Goal: Information Seeking & Learning: Learn about a topic

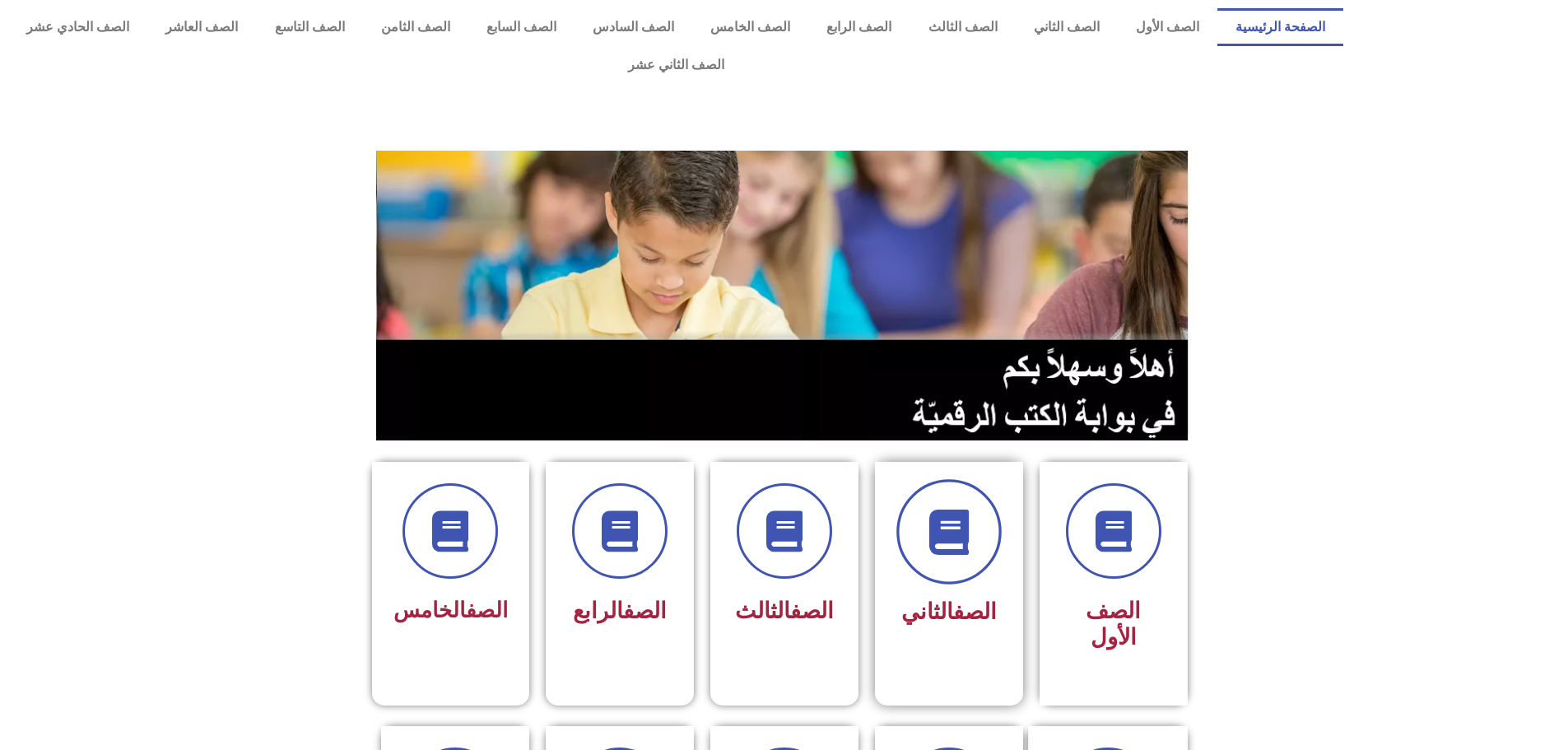
click at [950, 509] on icon at bounding box center [949, 532] width 46 height 46
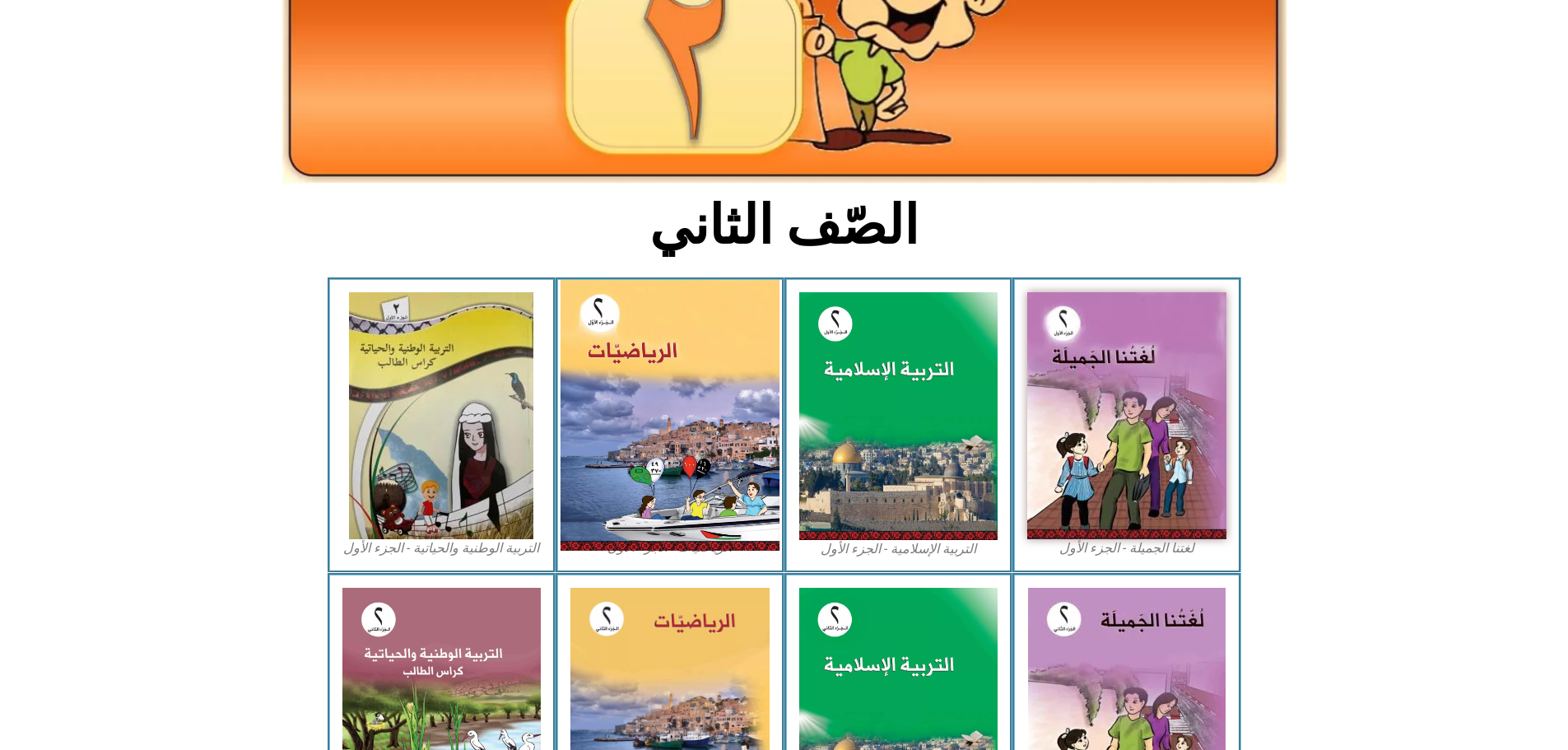
scroll to position [247, 0]
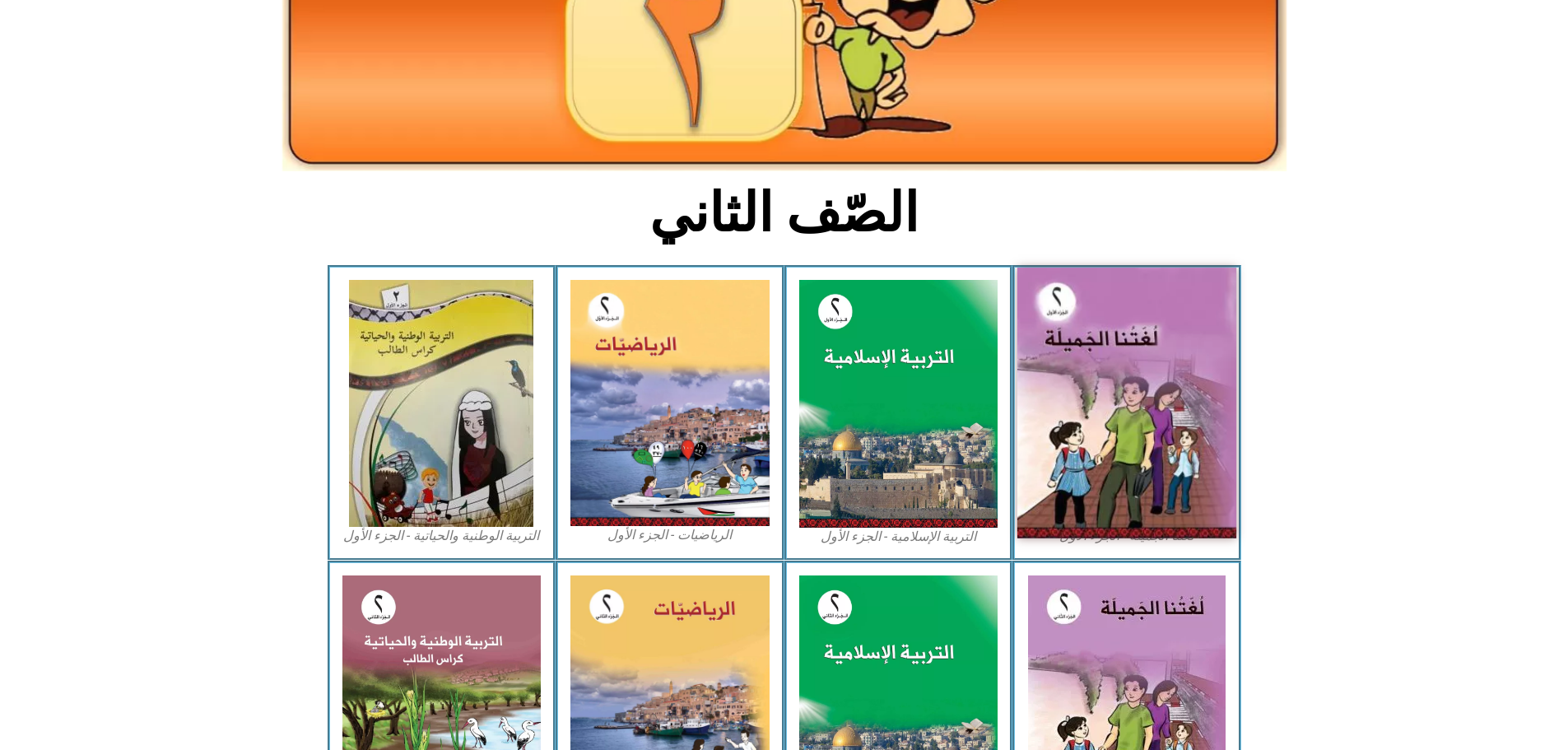
click at [1083, 335] on img at bounding box center [1127, 403] width 219 height 271
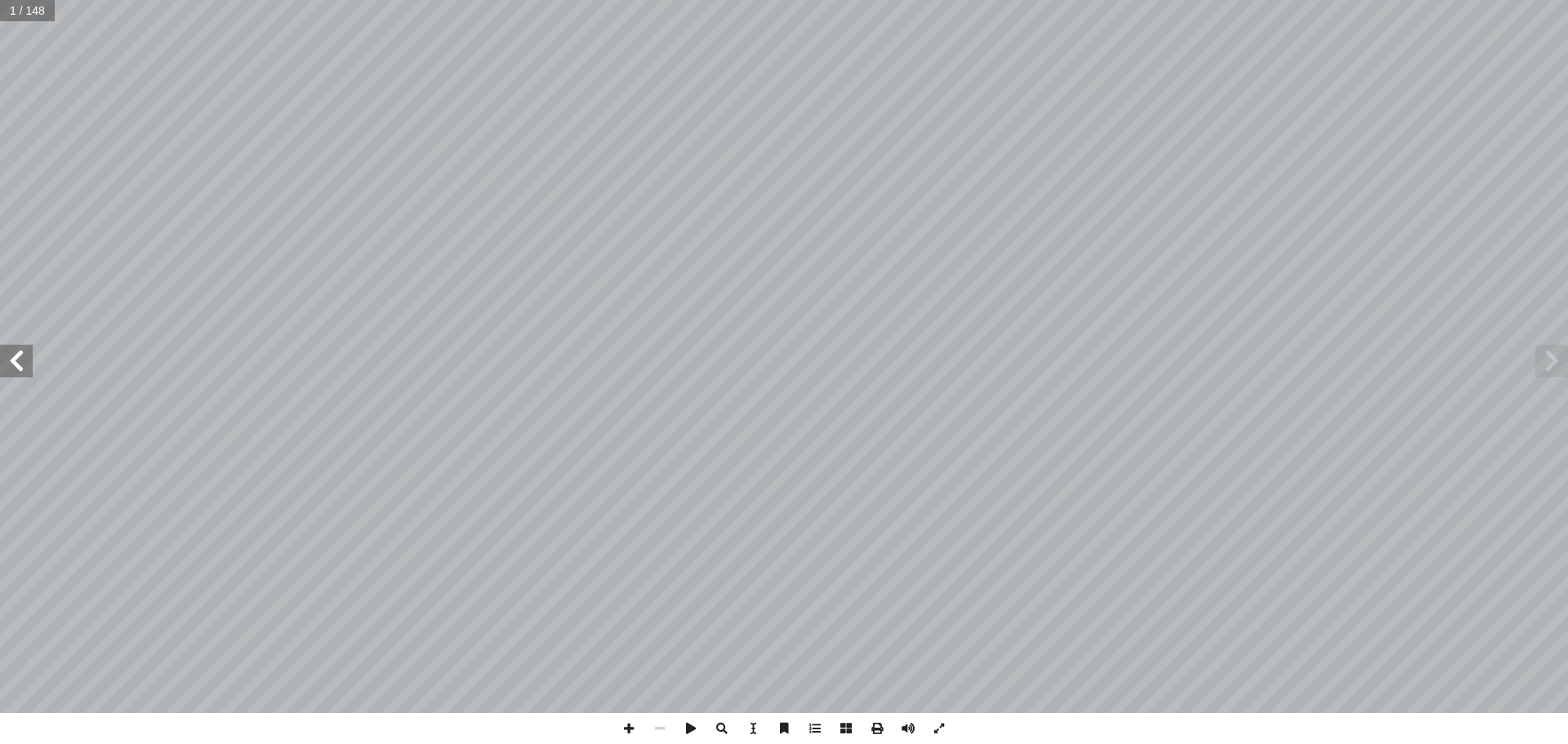
click at [21, 362] on span at bounding box center [16, 361] width 33 height 33
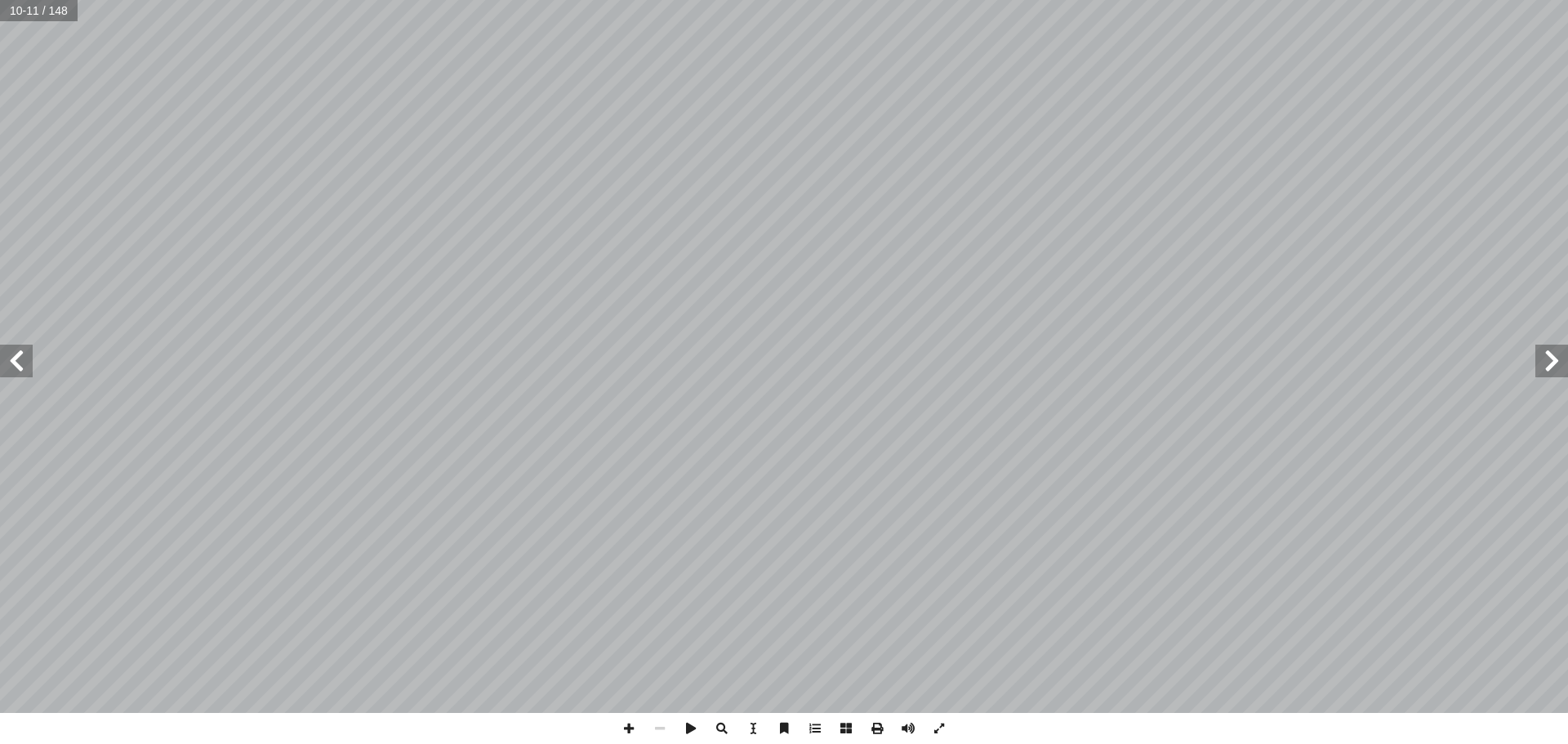
click at [21, 362] on span at bounding box center [16, 361] width 33 height 33
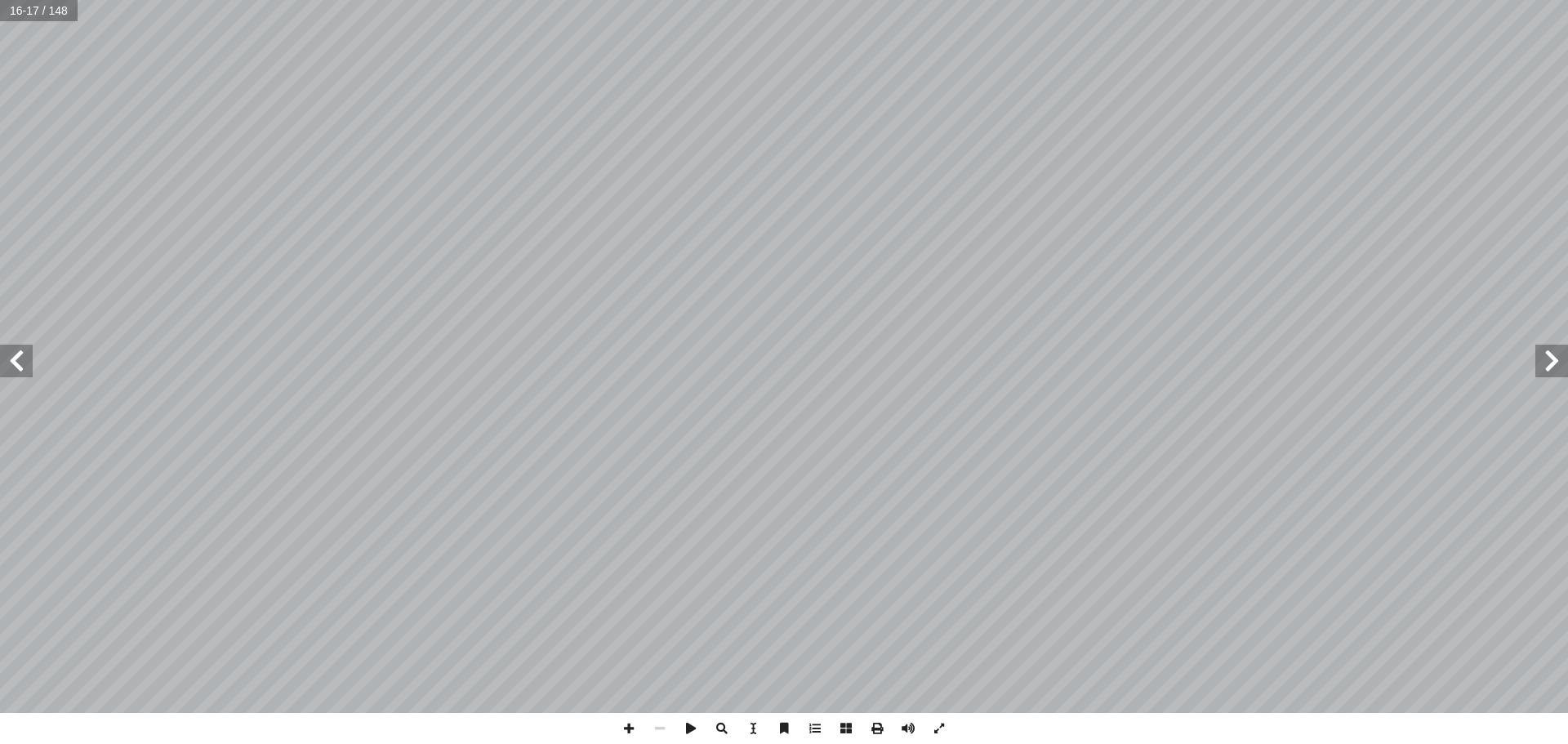
click at [21, 362] on span at bounding box center [16, 361] width 33 height 33
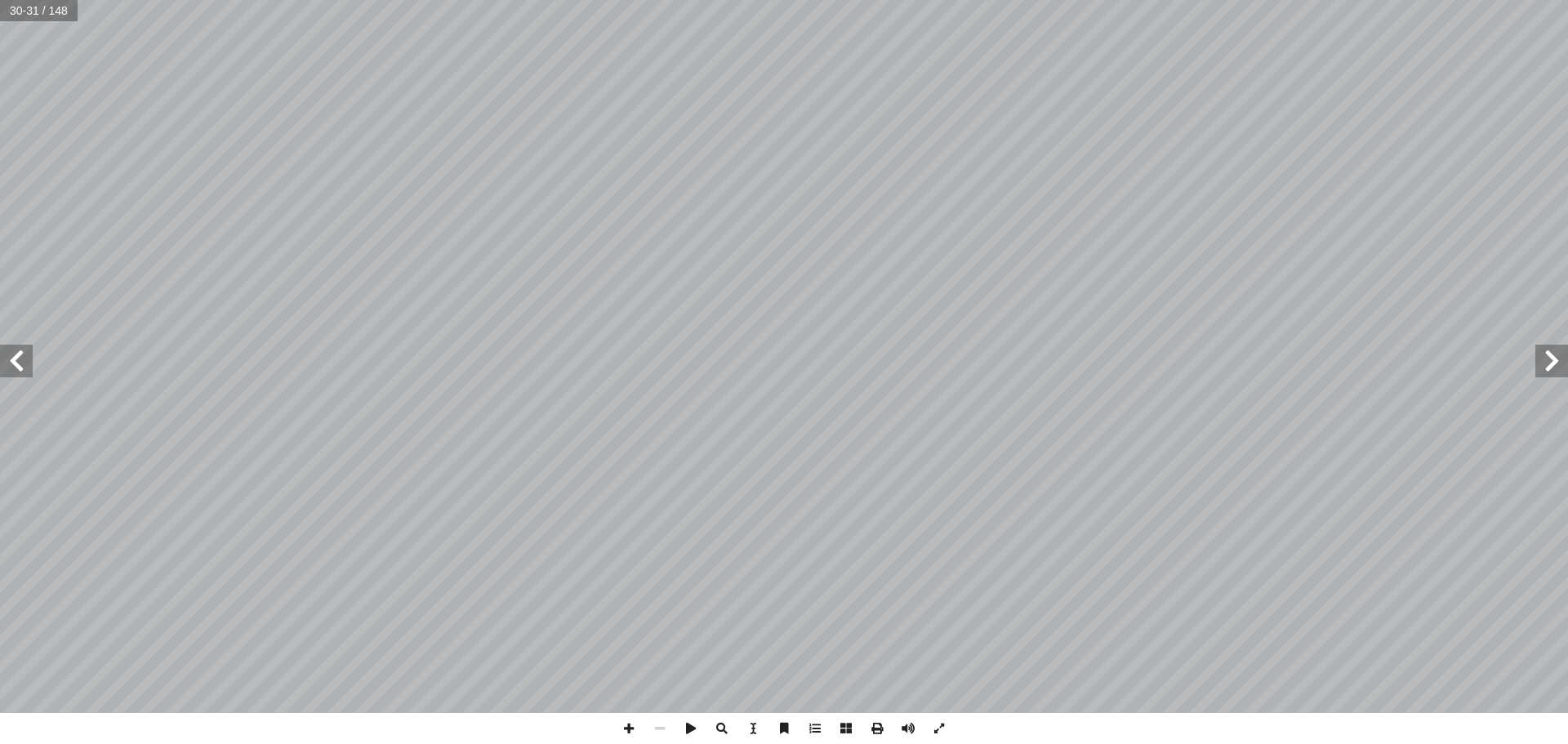
click at [21, 362] on span at bounding box center [16, 361] width 33 height 33
click at [8, 358] on span at bounding box center [16, 361] width 33 height 33
